Goal: Information Seeking & Learning: Learn about a topic

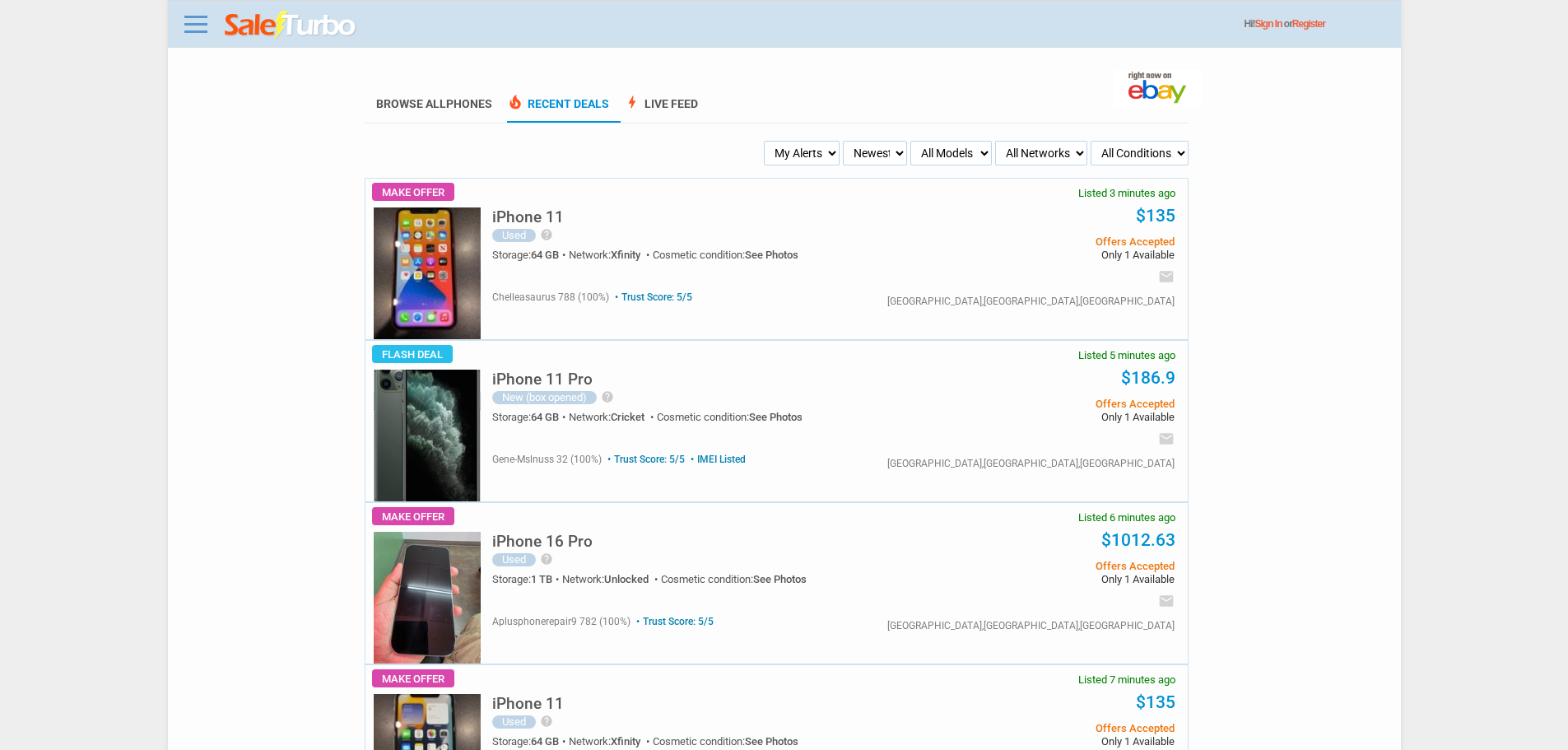
click at [821, 149] on select "My Alerts All Deals BIN Only w/ Offers Only" at bounding box center [802, 153] width 76 height 25
select select "flash_bin"
click at [767, 141] on select "My Alerts All Deals BIN Only w/ Offers Only" at bounding box center [802, 153] width 76 height 25
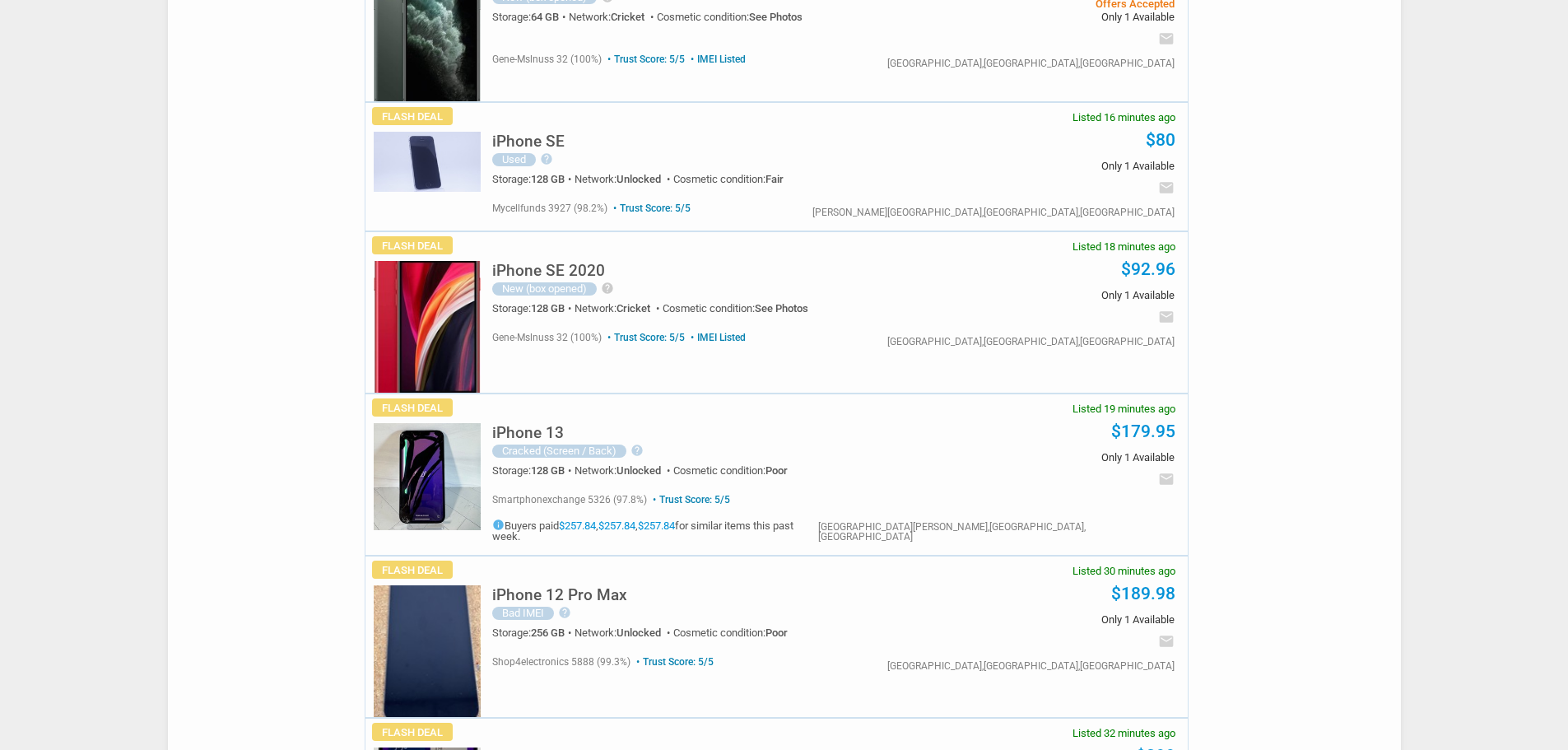
scroll to position [576, 0]
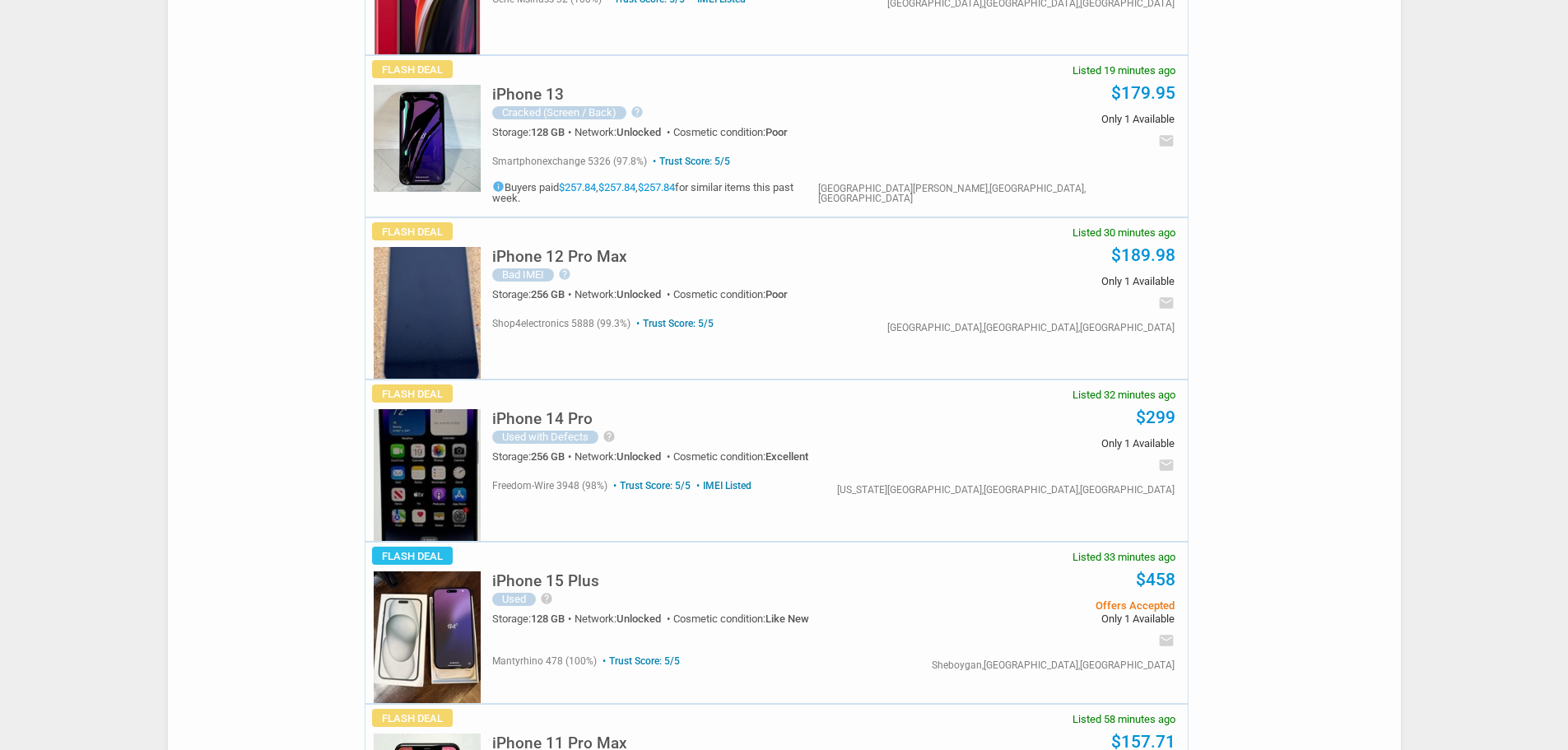
click at [588, 249] on h5 "iPhone 12 Pro Max" at bounding box center [559, 256] width 135 height 16
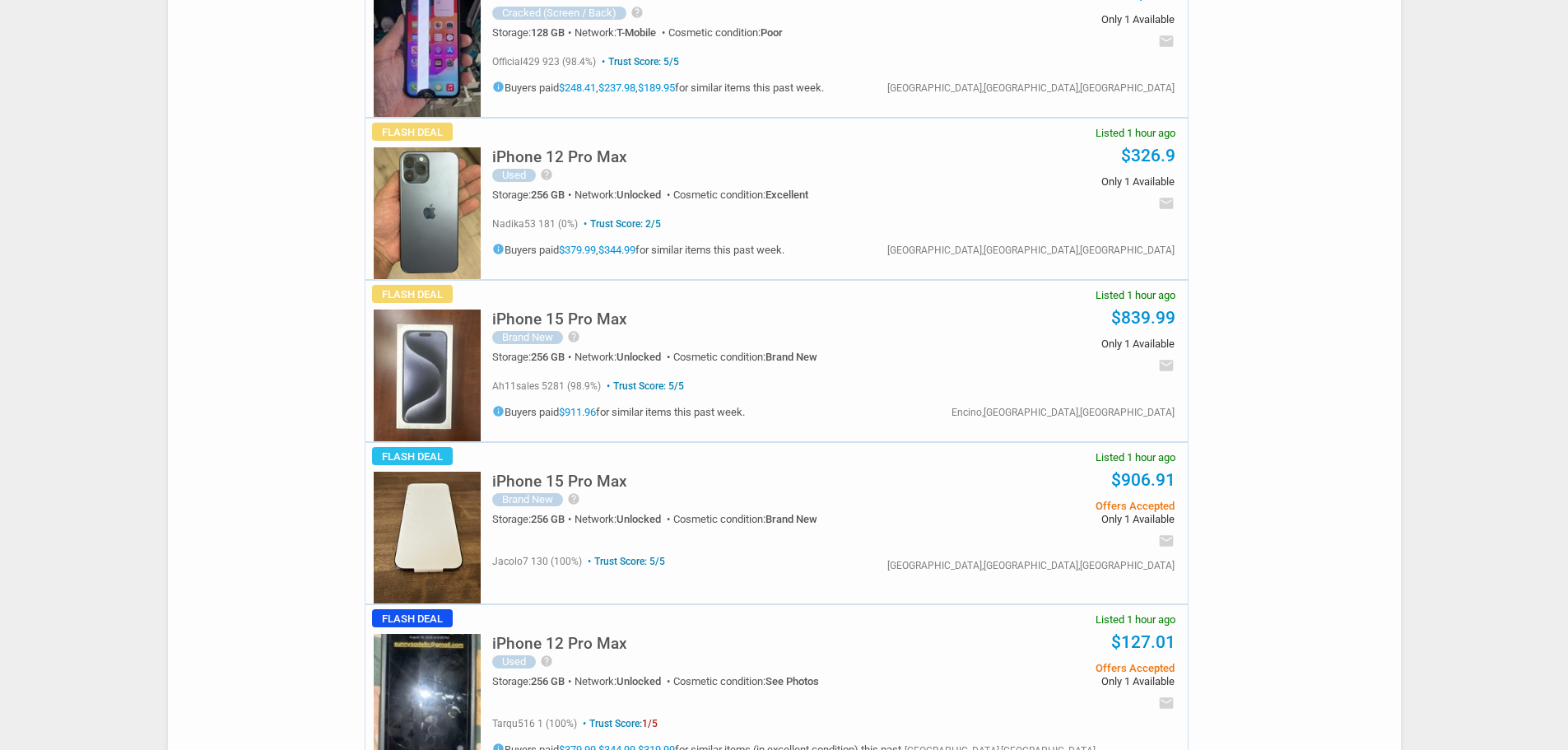
scroll to position [2799, 0]
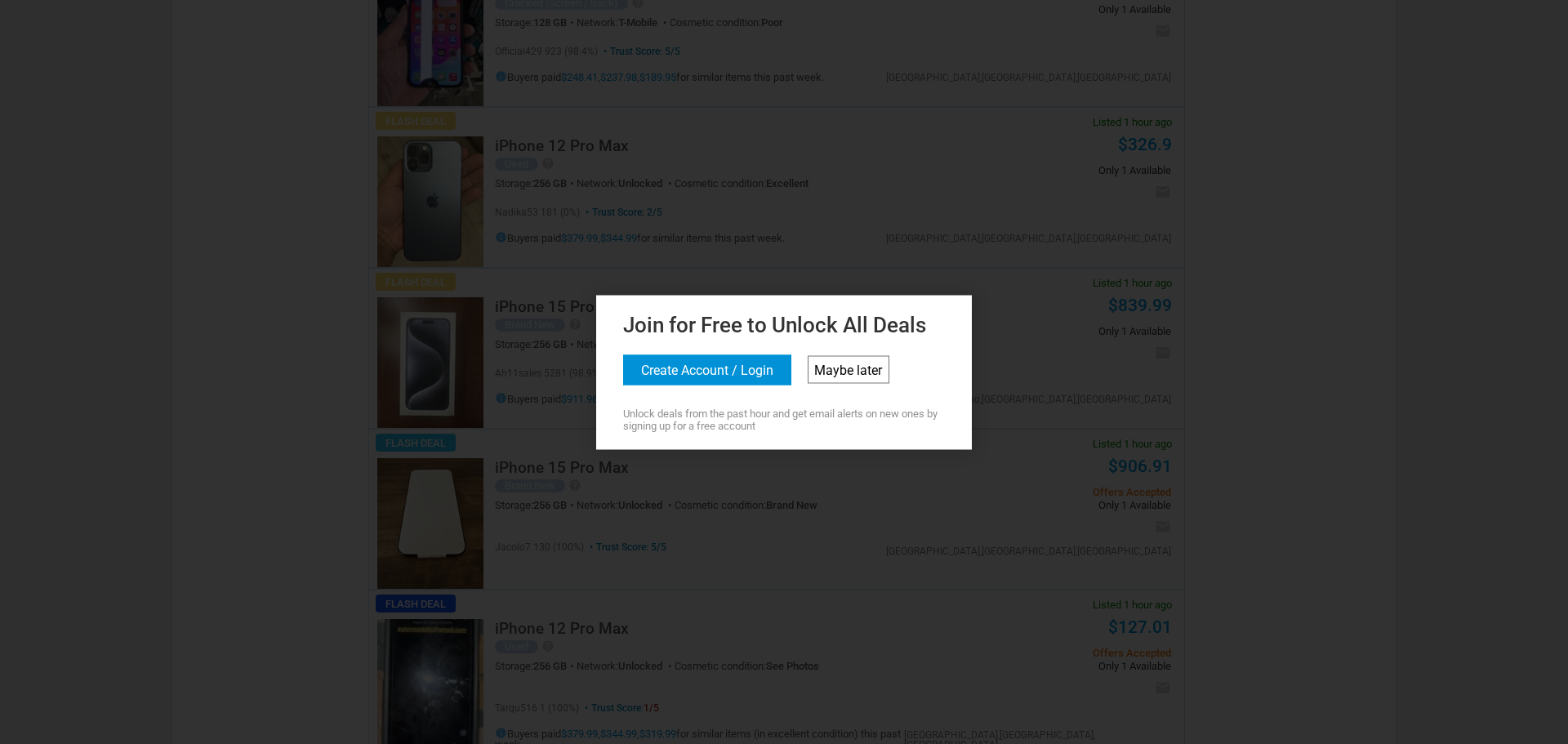
click at [853, 361] on link "Maybe later" at bounding box center [849, 369] width 82 height 28
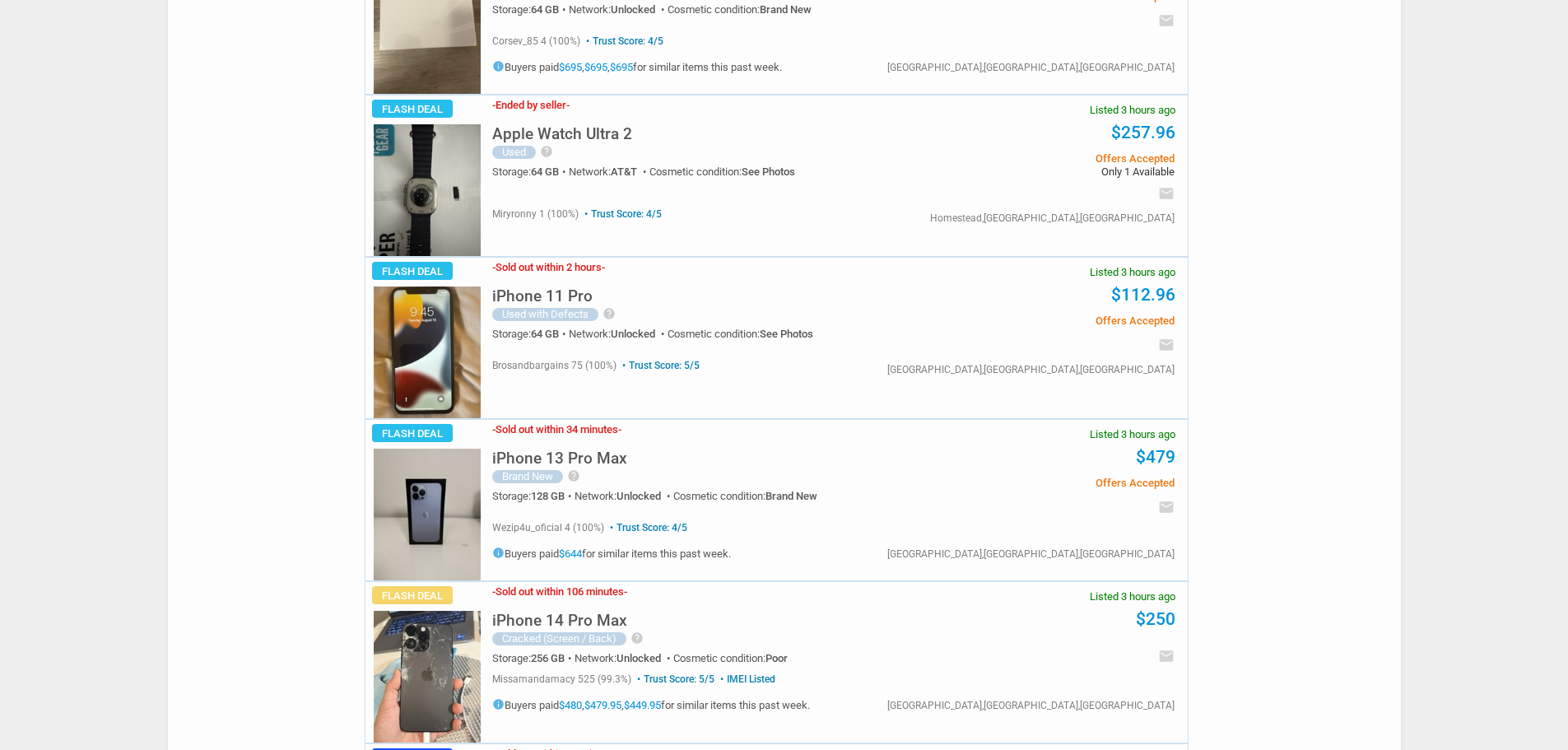
scroll to position [4939, 0]
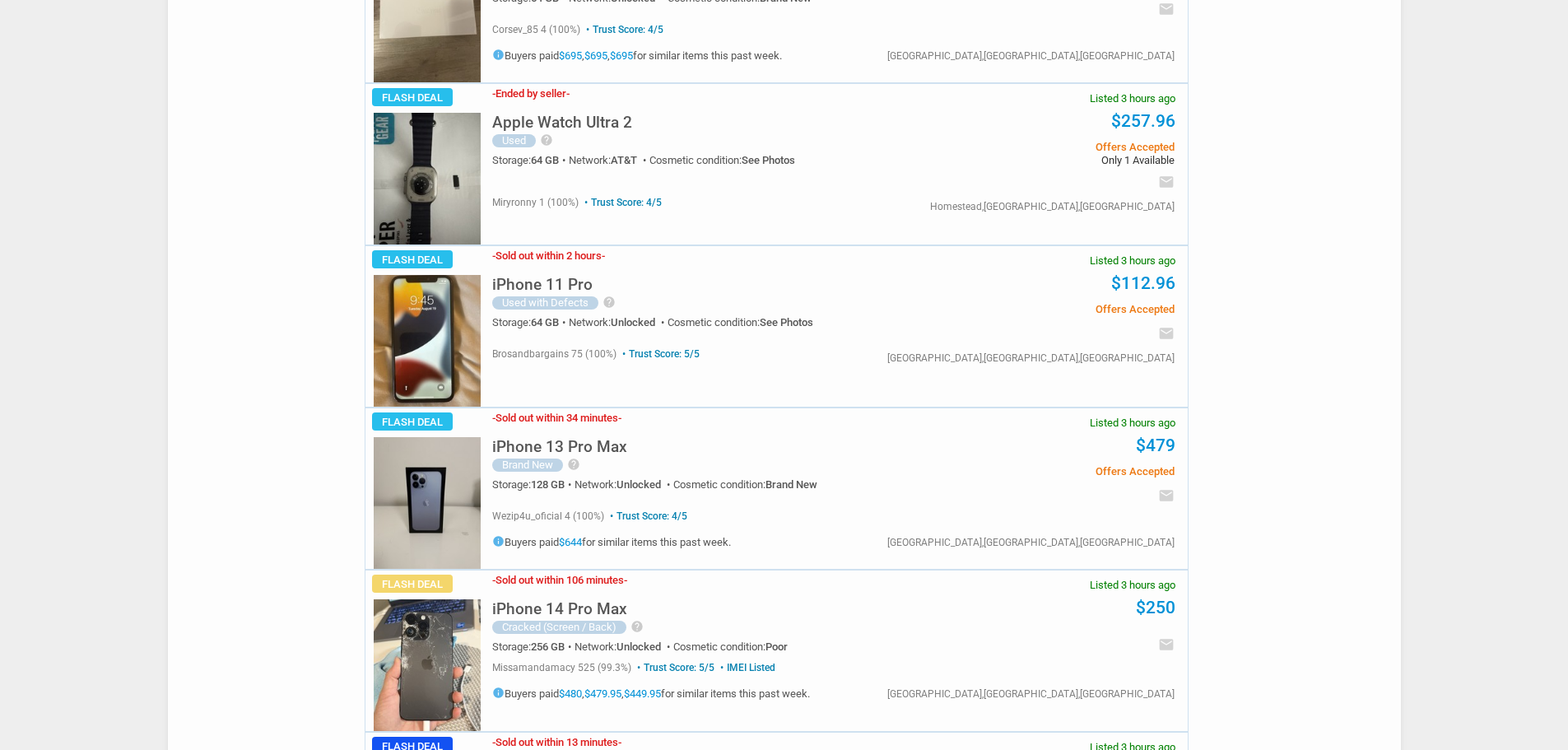
drag, startPoint x: 546, startPoint y: 594, endPoint x: 532, endPoint y: 594, distance: 14.0
click at [543, 640] on span "256 GB" at bounding box center [547, 646] width 34 height 12
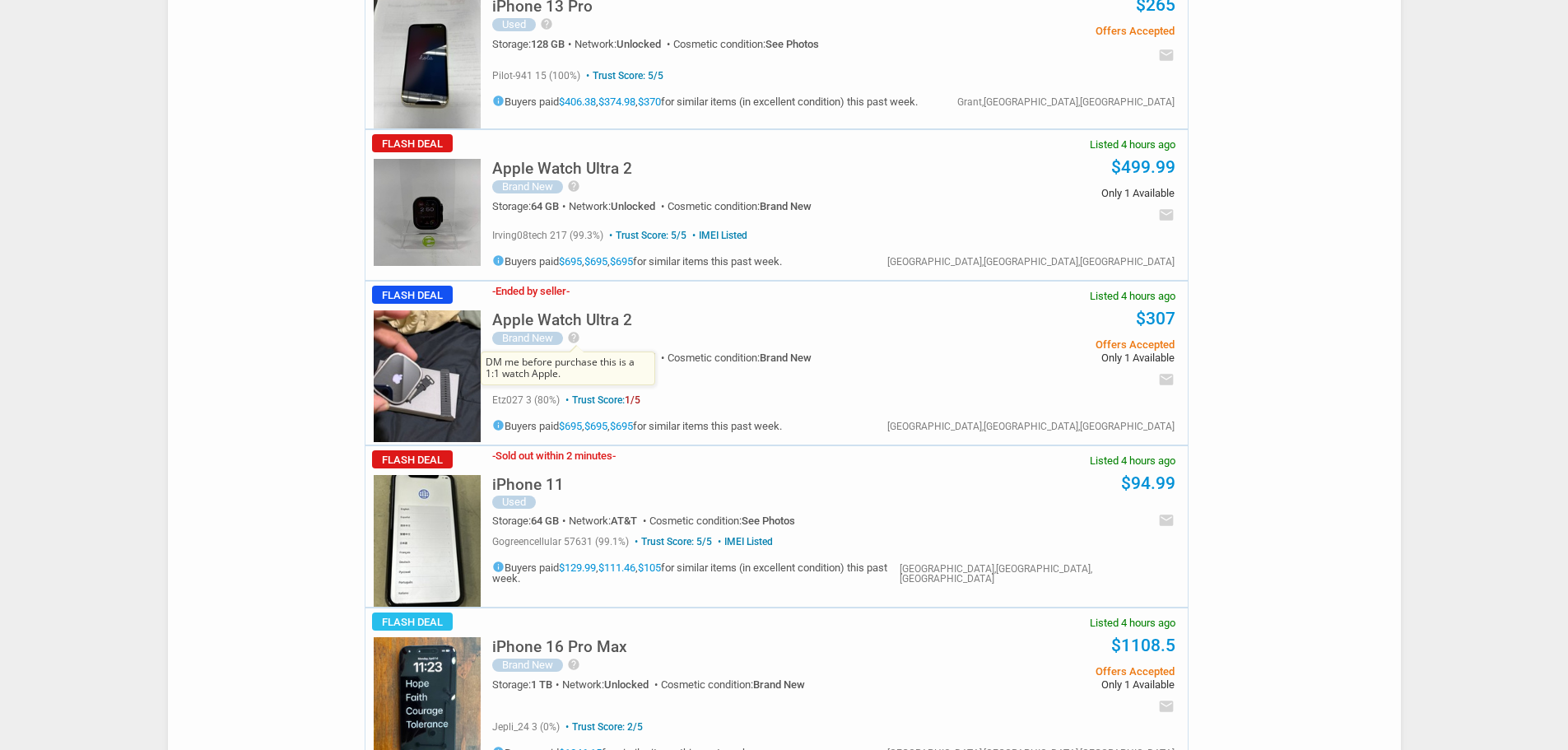
scroll to position [6667, 0]
